Goal: Obtain resource: Download file/media

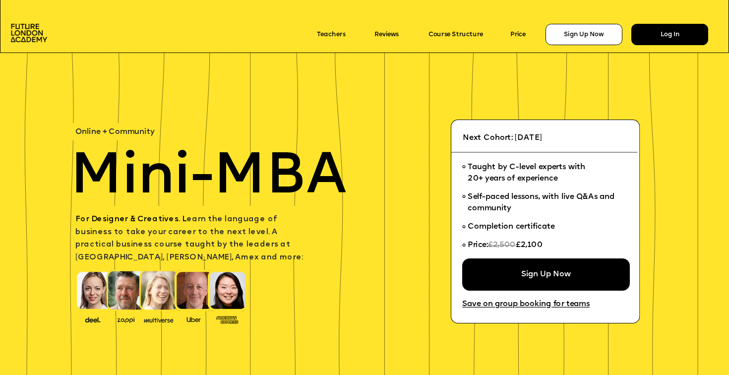
click at [654, 30] on div "Log In" at bounding box center [669, 34] width 77 height 21
click at [333, 31] on link "Teachers" at bounding box center [331, 34] width 28 height 7
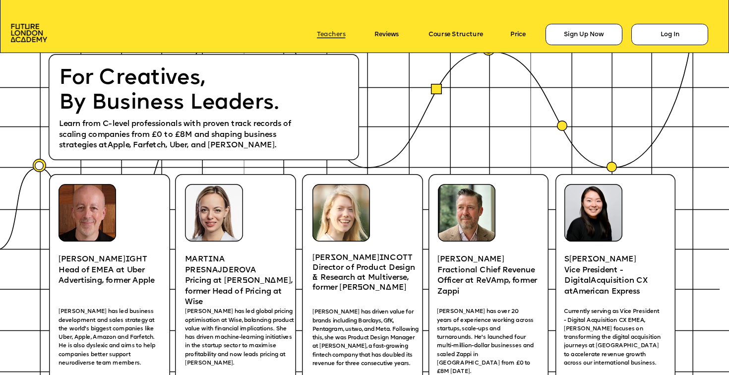
scroll to position [1483, 0]
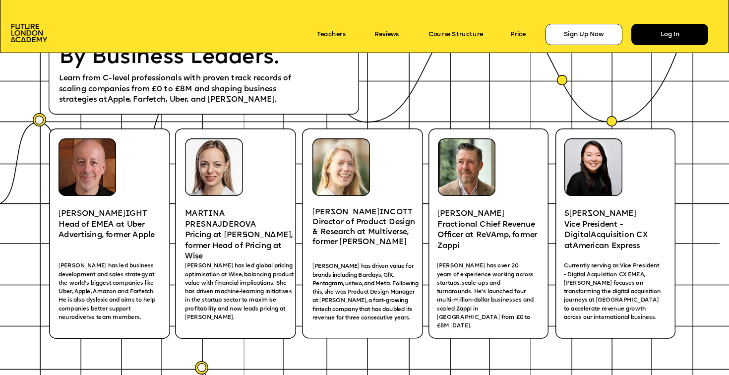
click at [647, 30] on div "Log In" at bounding box center [669, 34] width 77 height 21
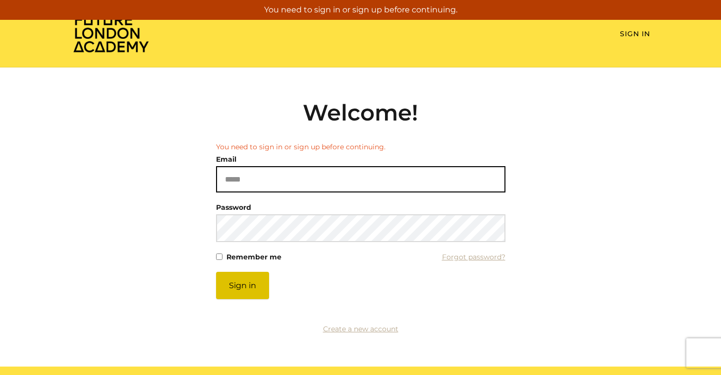
type input "**********"
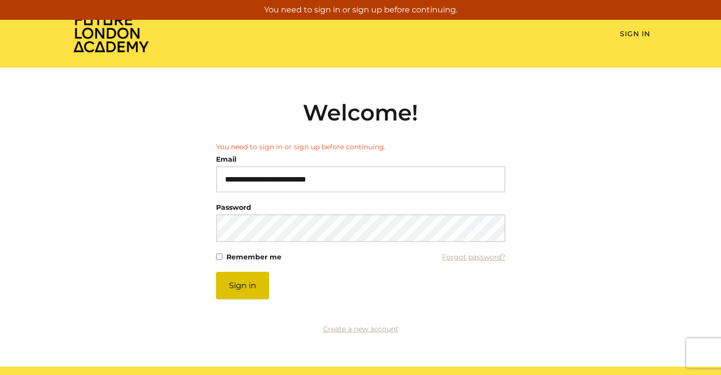
click at [256, 281] on button "Sign in" at bounding box center [242, 285] width 53 height 27
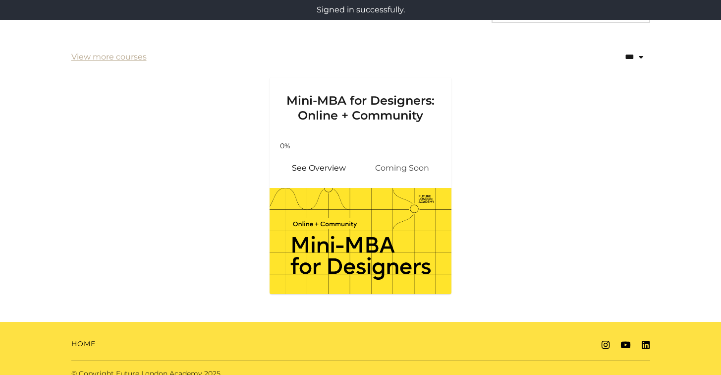
scroll to position [203, 0]
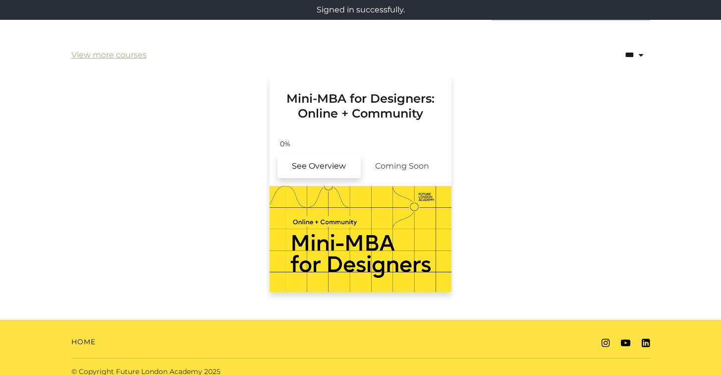
click at [357, 171] on link "See Overview" at bounding box center [319, 166] width 83 height 24
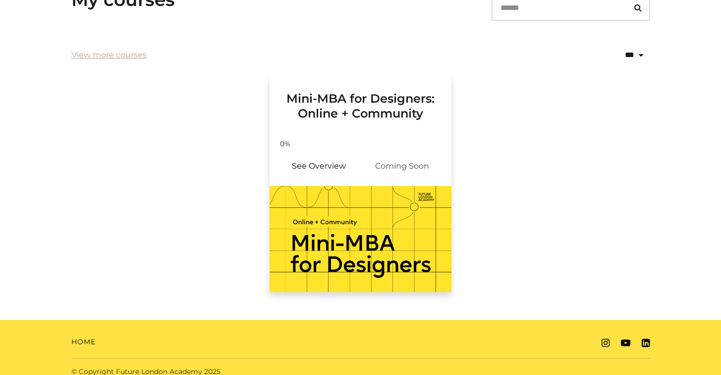
click at [389, 171] on span "Coming Soon" at bounding box center [402, 166] width 83 height 24
click at [389, 161] on span "Coming Soon" at bounding box center [402, 166] width 83 height 24
click at [96, 55] on link "View more courses" at bounding box center [108, 55] width 75 height 12
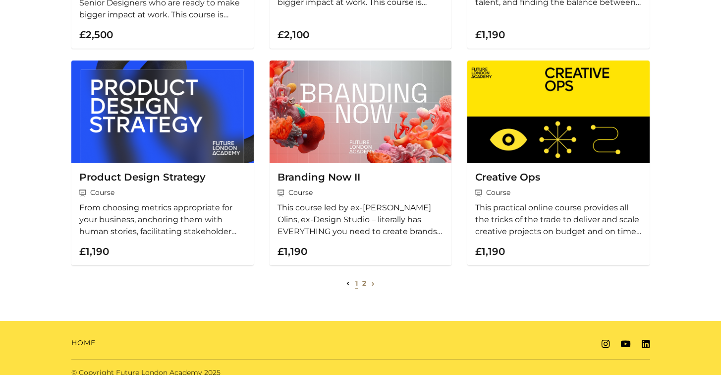
scroll to position [352, 0]
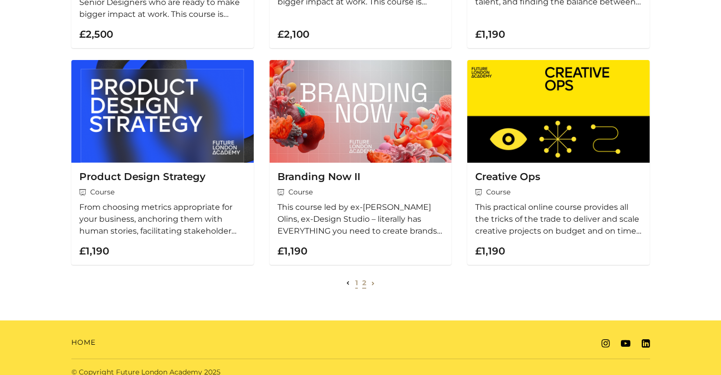
click at [365, 285] on link "2" at bounding box center [364, 282] width 4 height 9
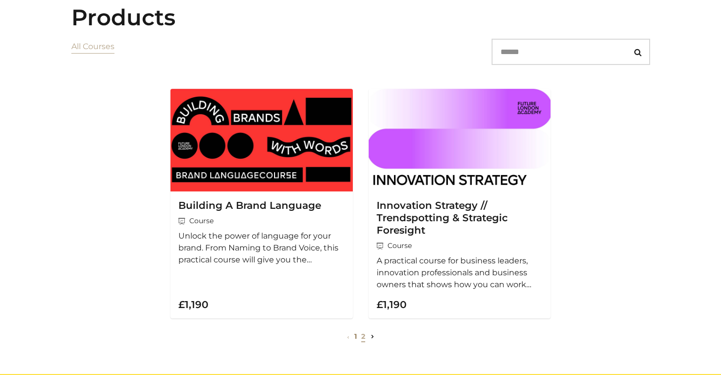
scroll to position [104, 0]
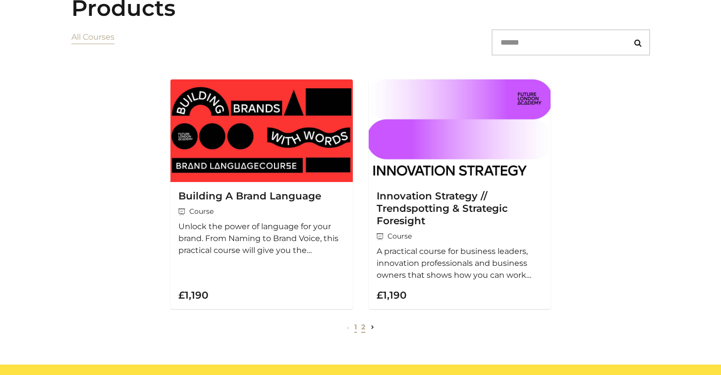
click at [355, 331] on link "1" at bounding box center [355, 326] width 2 height 9
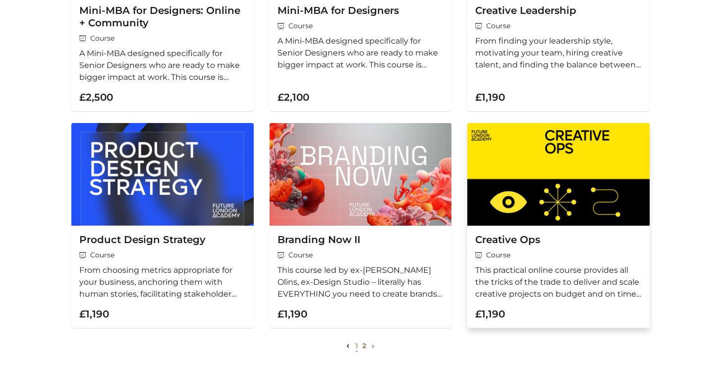
scroll to position [348, 0]
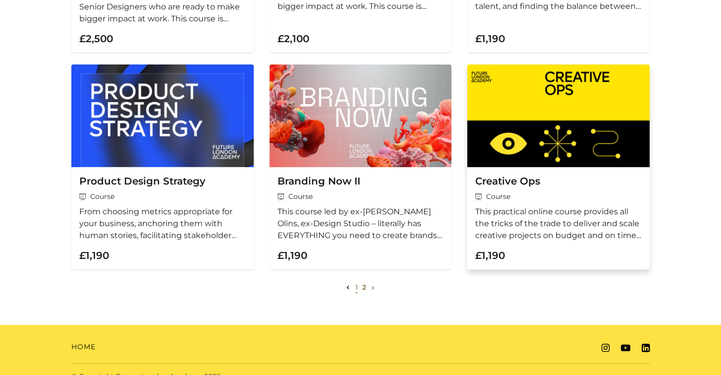
click at [504, 180] on h3 "Creative Ops" at bounding box center [558, 181] width 167 height 12
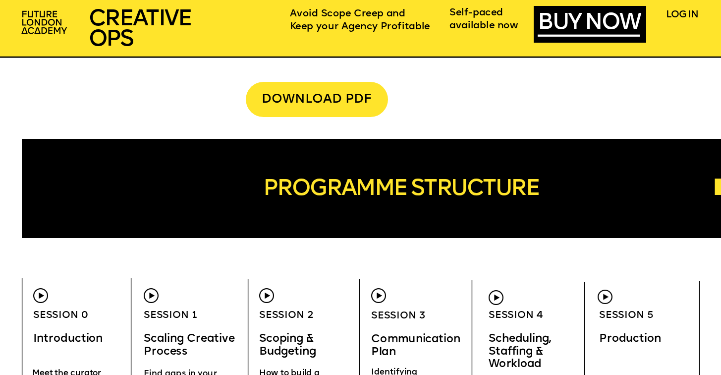
scroll to position [2702, 0]
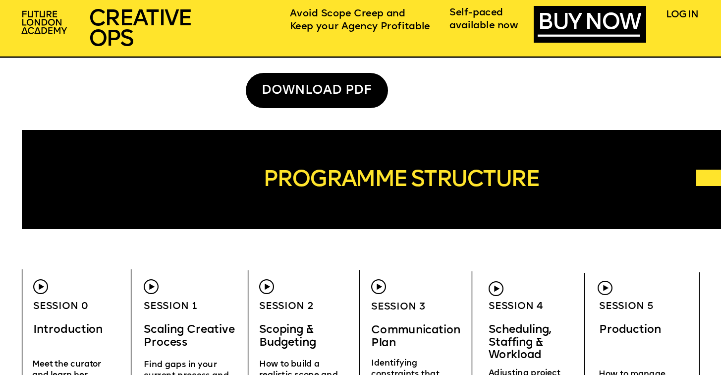
click at [328, 84] on div "DOWNLOAD PDF" at bounding box center [317, 90] width 142 height 35
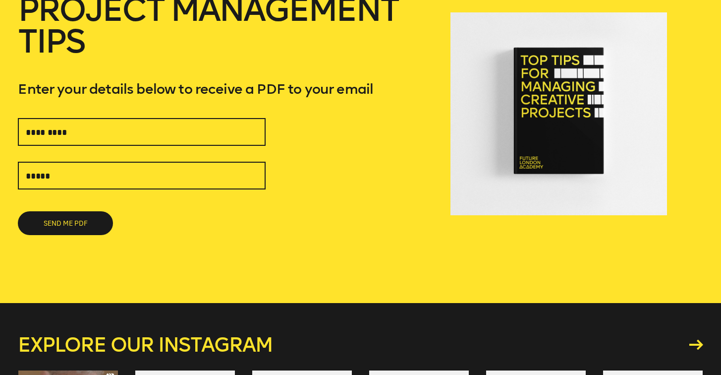
scroll to position [127, 0]
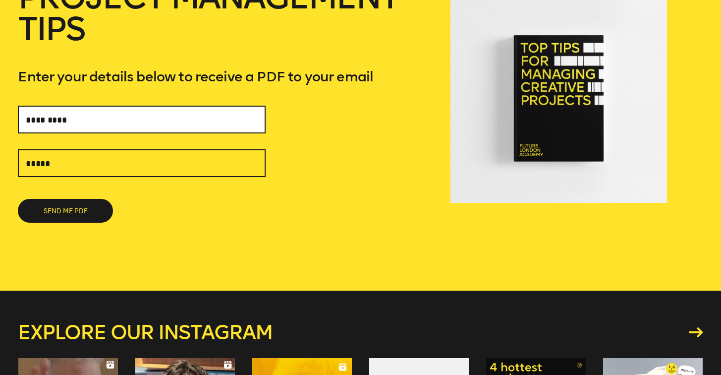
click at [210, 122] on input "text" at bounding box center [142, 120] width 248 height 28
type input "*******"
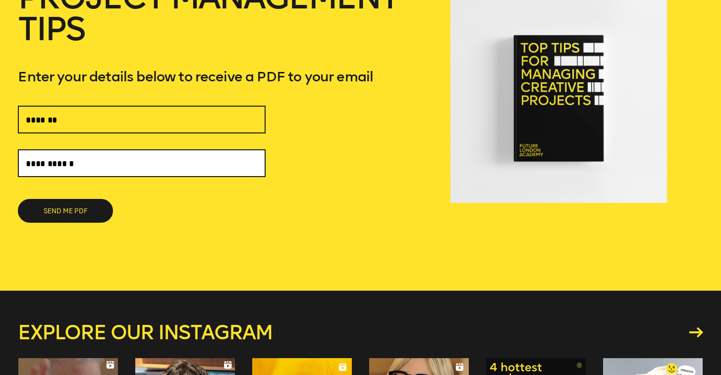
type input "**********"
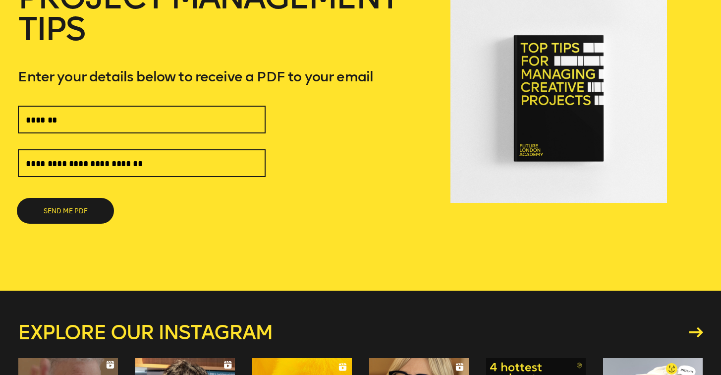
click at [93, 215] on button "SEND ME PDF" at bounding box center [65, 211] width 95 height 24
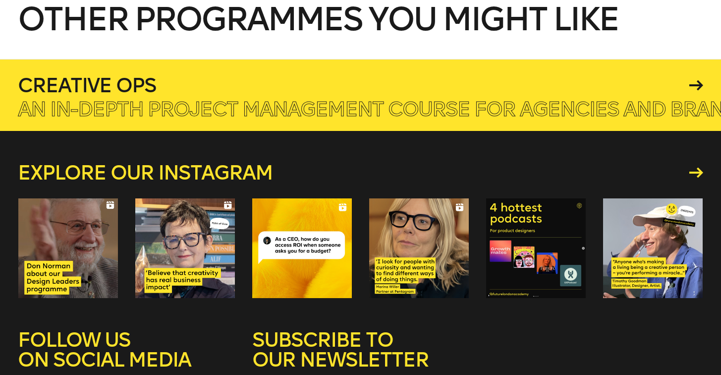
scroll to position [280, 0]
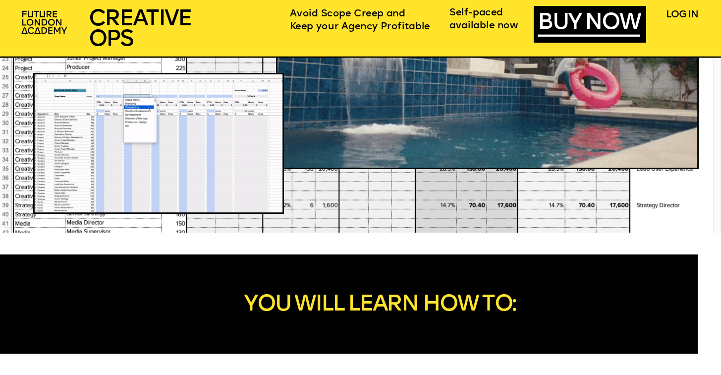
scroll to position [911, 0]
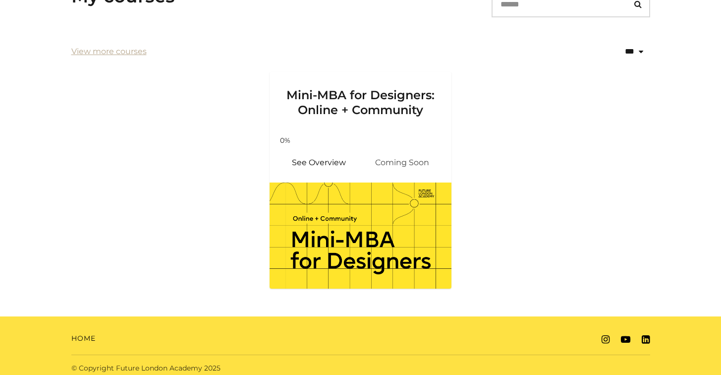
scroll to position [212, 0]
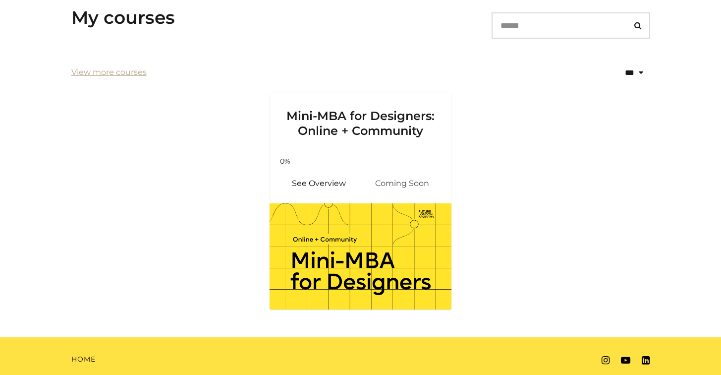
scroll to position [212, 0]
